Goal: Information Seeking & Learning: Understand process/instructions

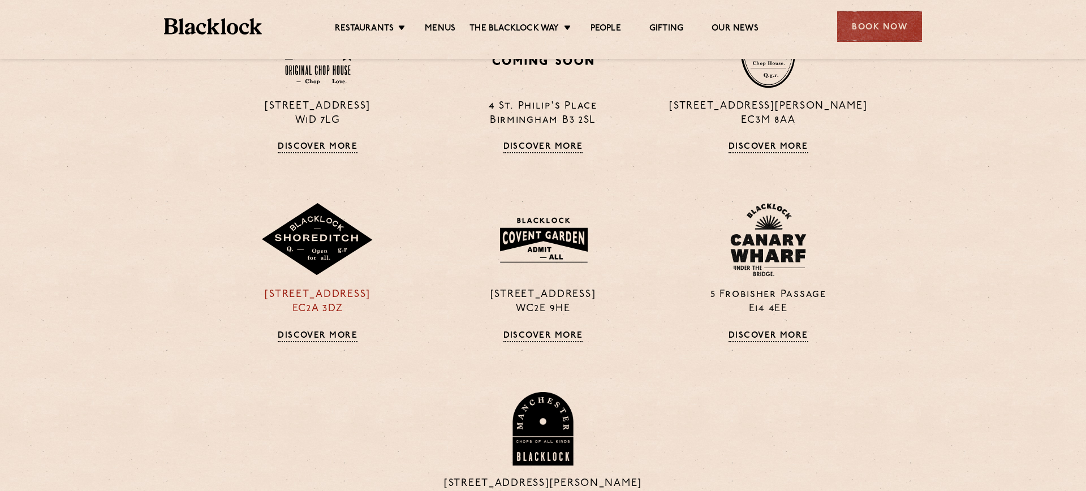
scroll to position [931, 0]
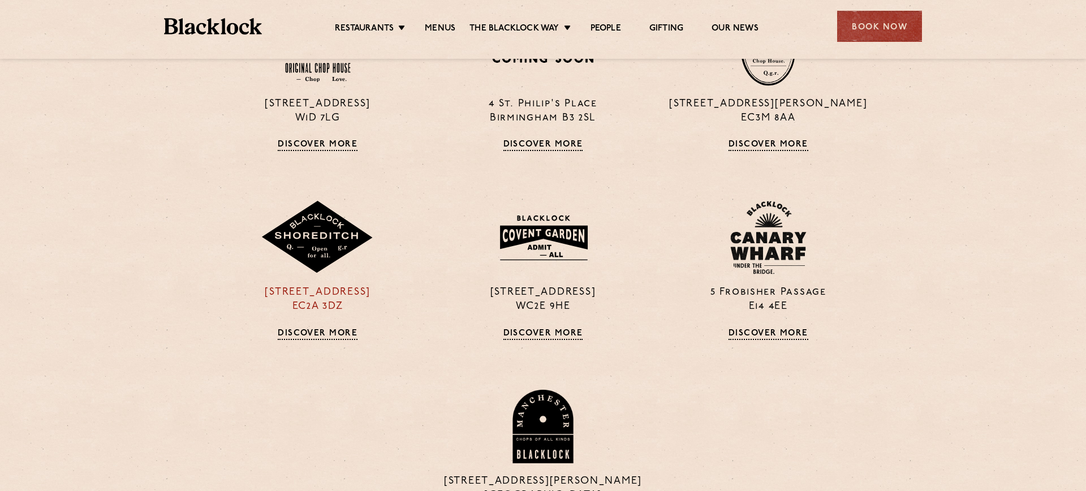
click at [303, 271] on img at bounding box center [317, 238] width 113 height 74
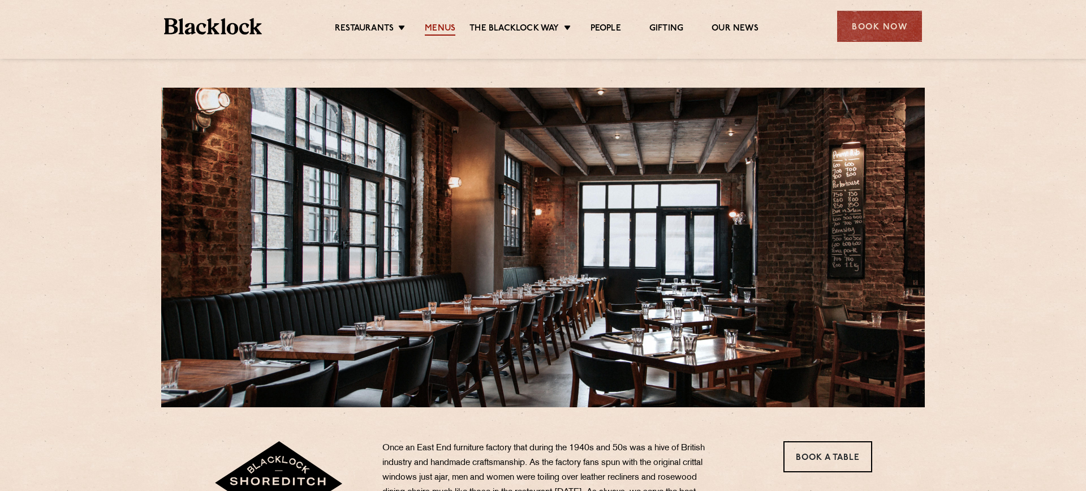
click at [426, 28] on link "Menus" at bounding box center [440, 29] width 31 height 12
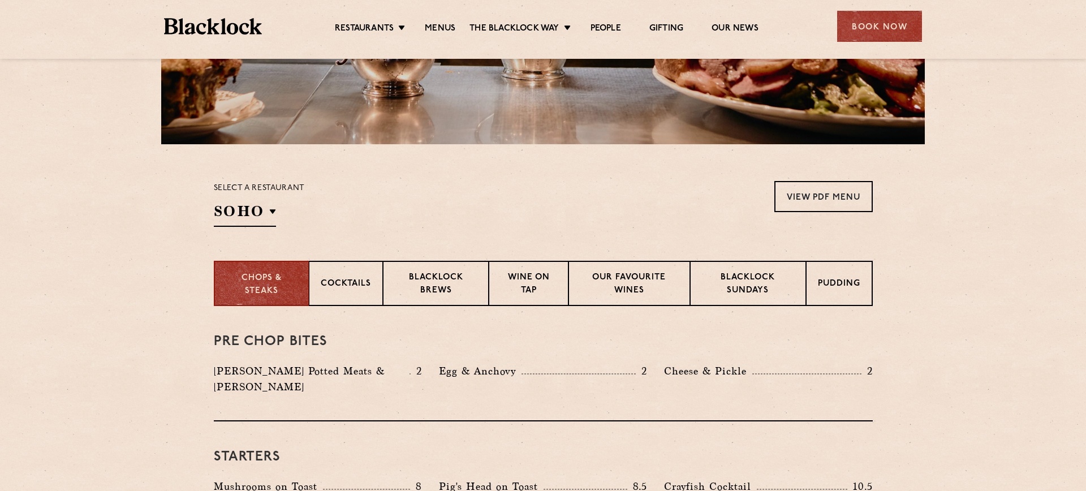
scroll to position [272, 0]
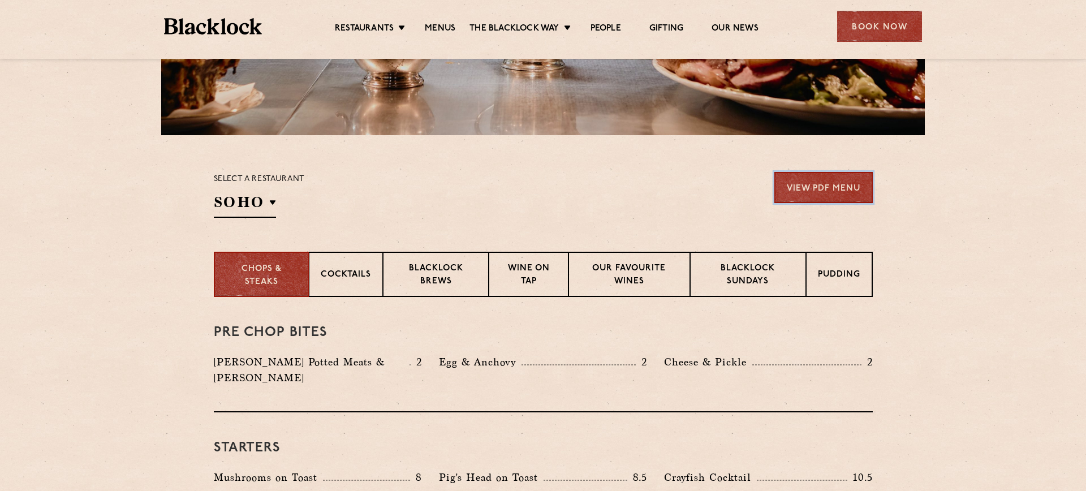
click at [800, 191] on link "View PDF Menu" at bounding box center [823, 187] width 98 height 31
